Goal: Task Accomplishment & Management: Manage account settings

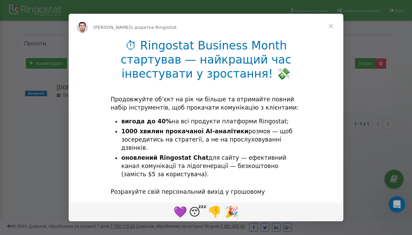
click at [330, 26] on span "Закрити" at bounding box center [330, 26] width 25 height 25
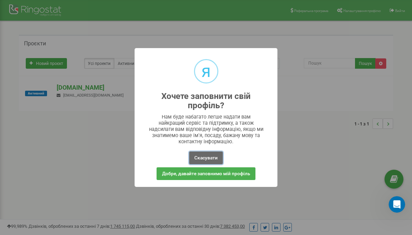
click at [203, 161] on button "Скасувати" at bounding box center [206, 157] width 34 height 13
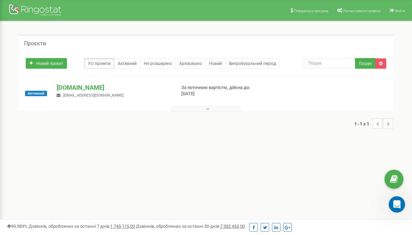
click at [203, 161] on div "Реферальна програма Налаштування профілю Вийти Проєкти Новий проєкт Усі проекти…" at bounding box center [206, 206] width 412 height 412
click at [95, 125] on div "1 - 1 з 1" at bounding box center [206, 124] width 374 height 24
click at [238, 181] on div "Реферальна програма Налаштування профілю Вийти Проєкти Новий проєкт Усі проекти…" at bounding box center [206, 206] width 412 height 412
click at [255, 15] on nav "Реферальна програма Налаштування профілю Вийти" at bounding box center [206, 10] width 412 height 21
click at [180, 198] on div "Реферальна програма Налаштування профілю Вийти Проєкти Новий проєкт Усі проекти…" at bounding box center [206, 206] width 412 height 412
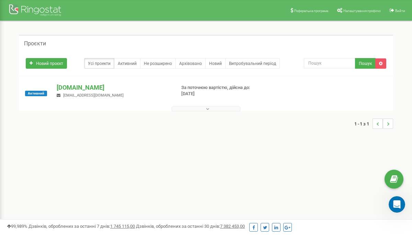
click at [208, 109] on icon at bounding box center [207, 108] width 3 height 5
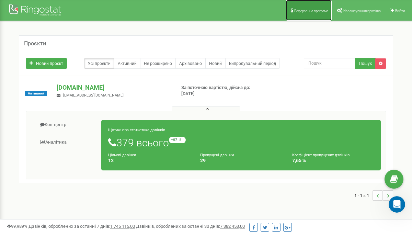
click at [309, 9] on font "Реферальна програма" at bounding box center [311, 11] width 34 height 4
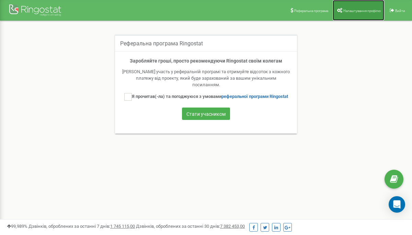
click at [355, 9] on font "Налаштування профілю" at bounding box center [361, 11] width 37 height 4
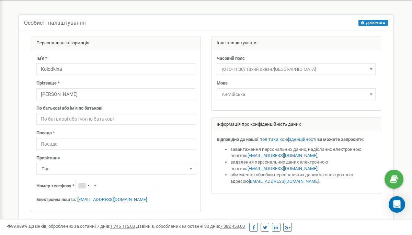
scroll to position [21, 0]
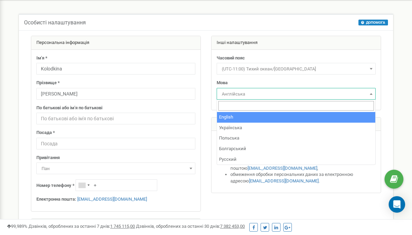
click at [373, 92] on span at bounding box center [370, 93] width 7 height 9
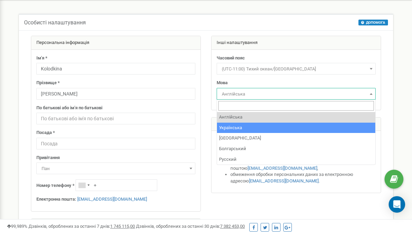
select select "ukr"
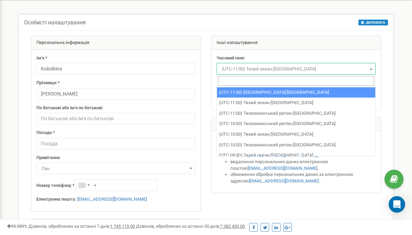
click at [369, 67] on span at bounding box center [370, 68] width 7 height 9
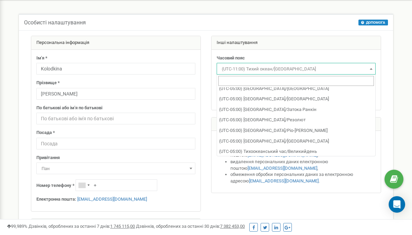
scroll to position [699, 0]
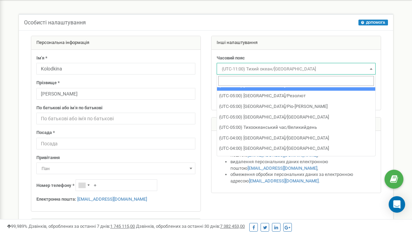
click at [242, 80] on input "search" at bounding box center [295, 81] width 155 height 10
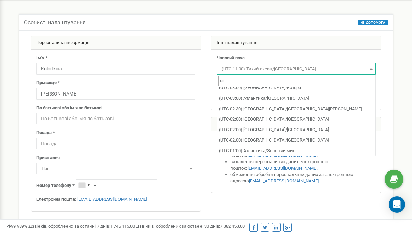
type input "e"
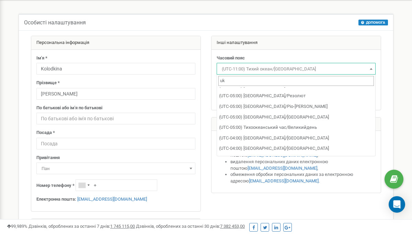
scroll to position [0, 0]
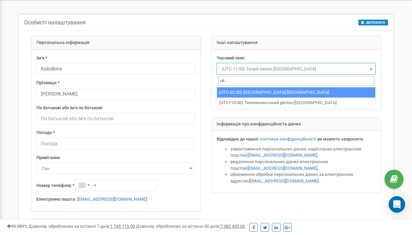
type input "u"
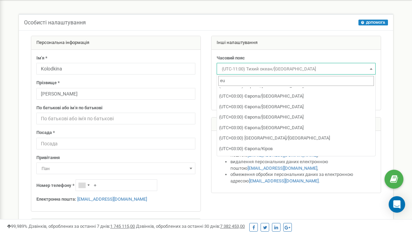
scroll to position [418, 0]
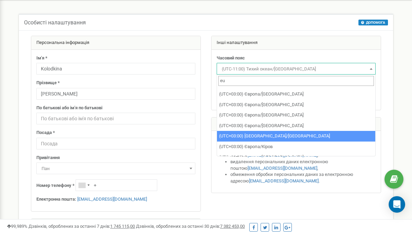
type input "eu"
select select "Europe/Kiev"
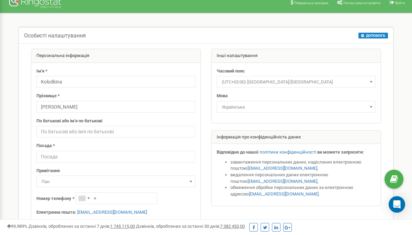
scroll to position [7, 0]
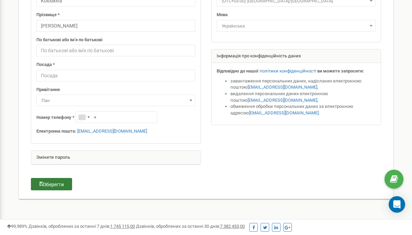
click at [55, 182] on font "Зберегти" at bounding box center [54, 184] width 20 height 5
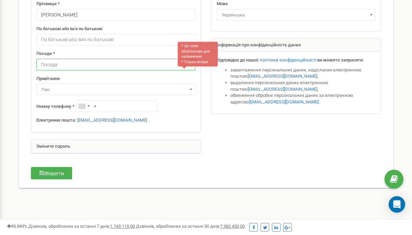
scroll to position [99, 0]
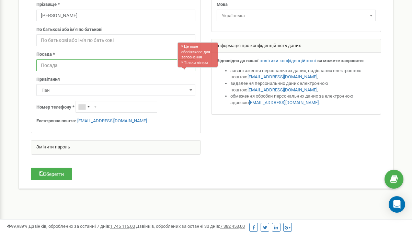
click at [85, 67] on input "text" at bounding box center [115, 65] width 159 height 12
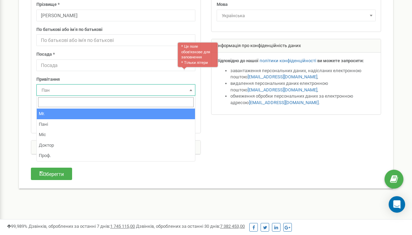
click at [189, 92] on span at bounding box center [190, 89] width 7 height 9
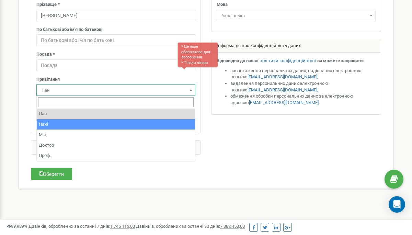
select select "Mrs."
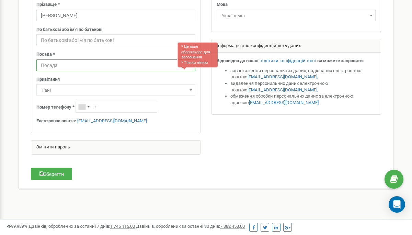
click at [58, 65] on input "text" at bounding box center [115, 65] width 159 height 12
type input "BDM"
click at [54, 183] on div "Персональна інформація Ім'я * Kolodkina Прізвище * Olga По батькові або ім'я по…" at bounding box center [206, 70] width 374 height 236
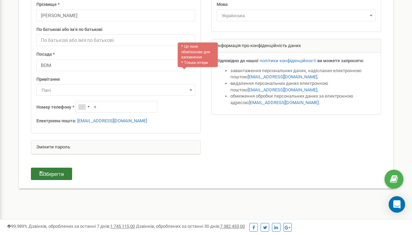
click at [55, 175] on font "Зберегти" at bounding box center [54, 173] width 20 height 5
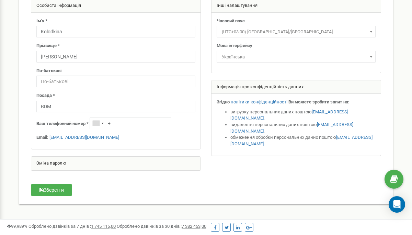
scroll to position [58, 0]
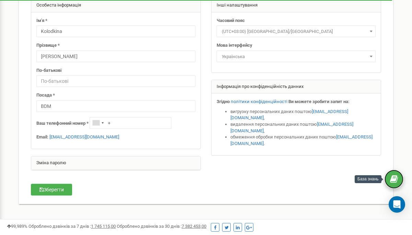
click at [394, 178] on icon at bounding box center [394, 179] width 8 height 10
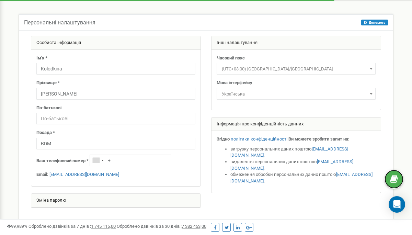
scroll to position [0, 0]
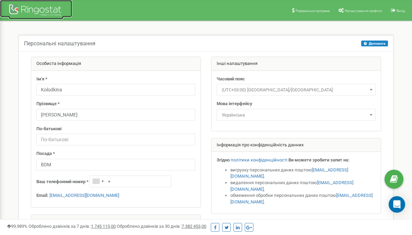
click at [41, 10] on div at bounding box center [36, 11] width 55 height 16
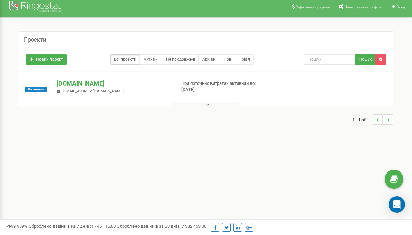
scroll to position [3, 0]
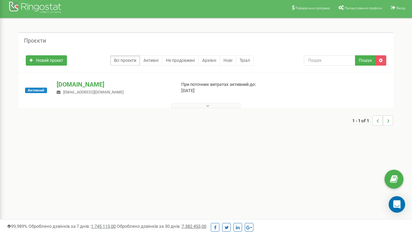
click at [249, 155] on div "Реферальна програма Налаштування профілю Вихід Проєкти Новий проєкт Всі проєкти…" at bounding box center [206, 203] width 412 height 412
